Goal: Information Seeking & Learning: Learn about a topic

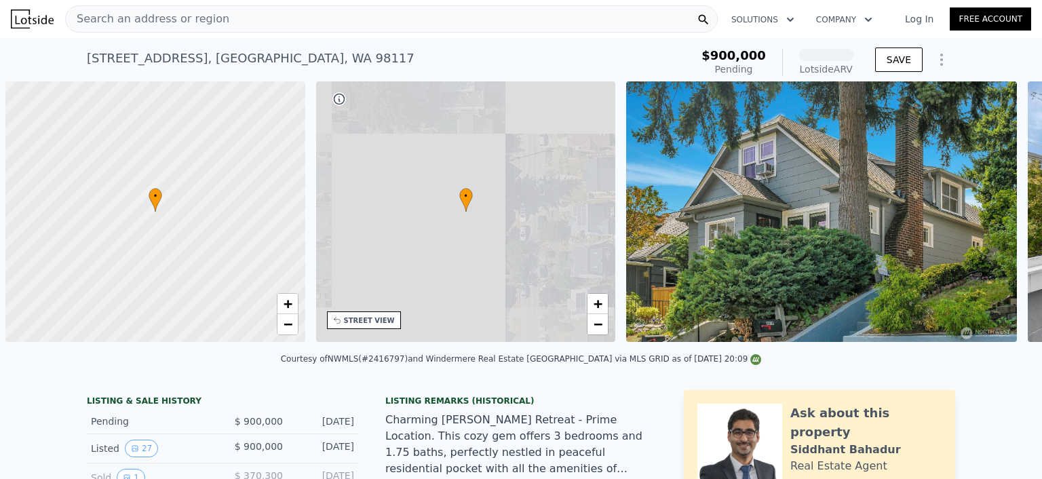
scroll to position [0, 5]
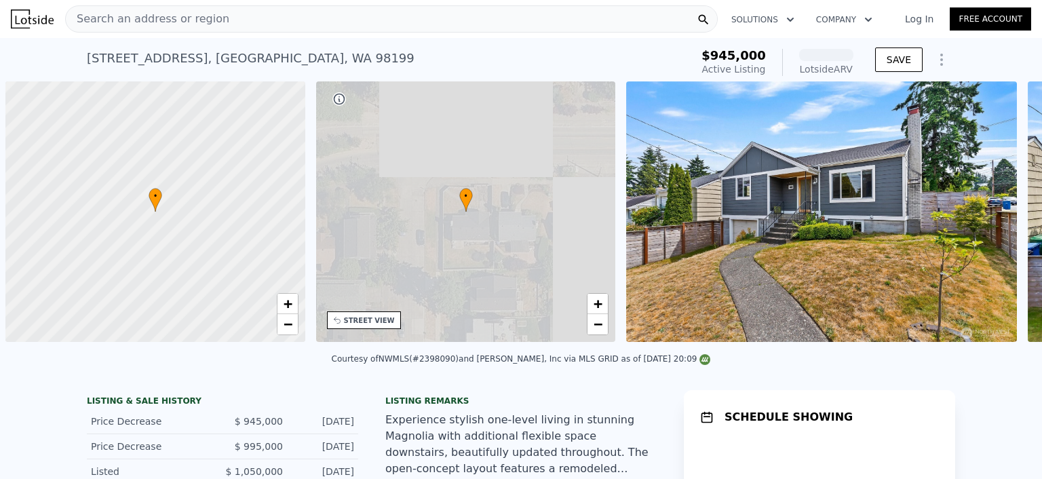
scroll to position [0, 5]
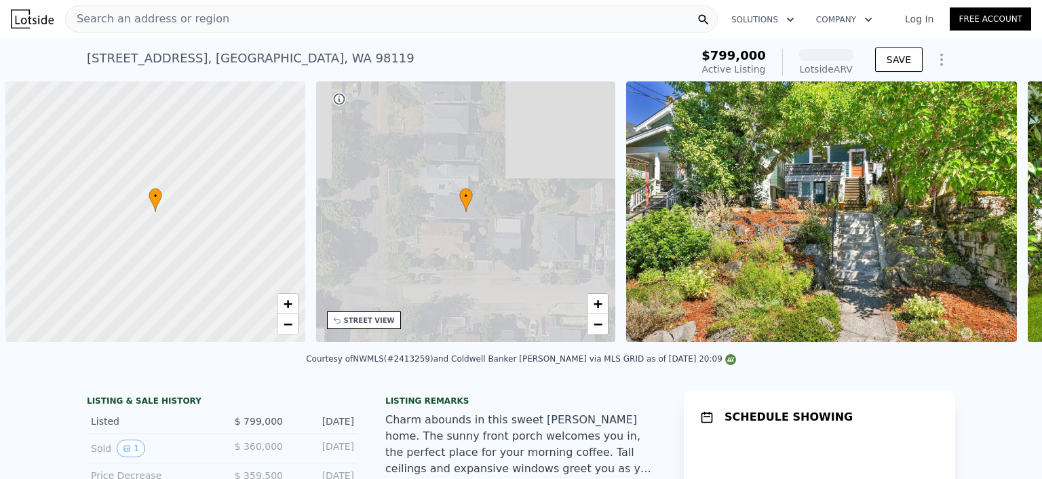
scroll to position [0, 5]
